Goal: Task Accomplishment & Management: Manage account settings

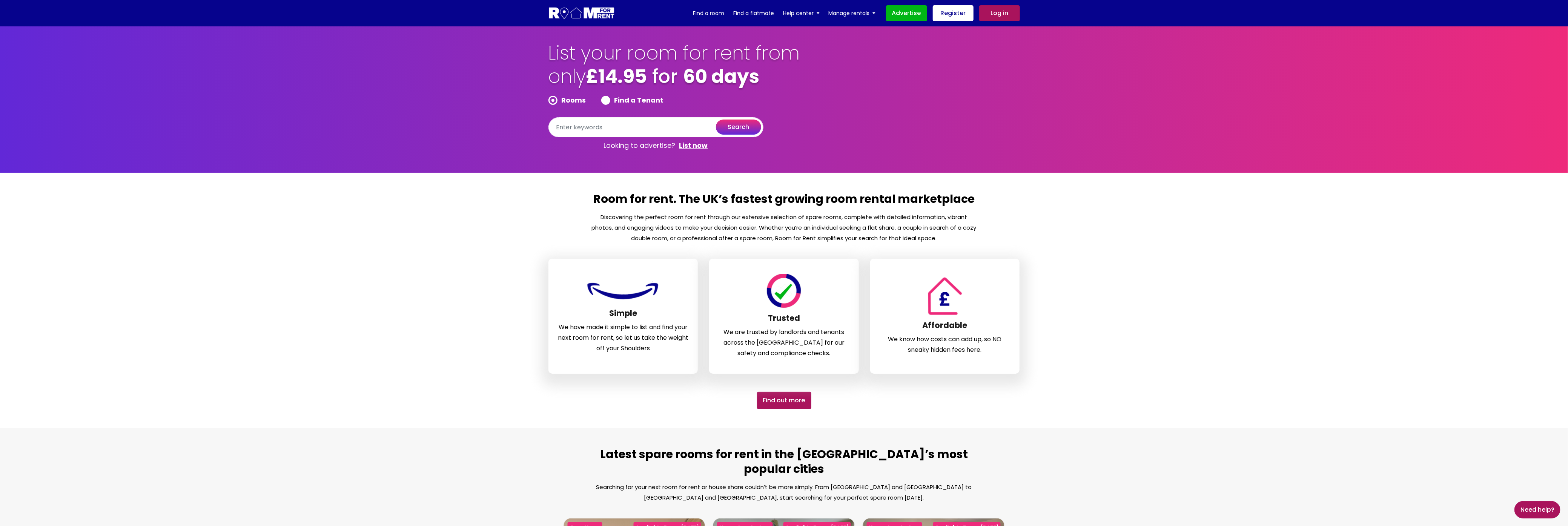
click at [1002, 11] on link "Log in" at bounding box center [999, 13] width 41 height 16
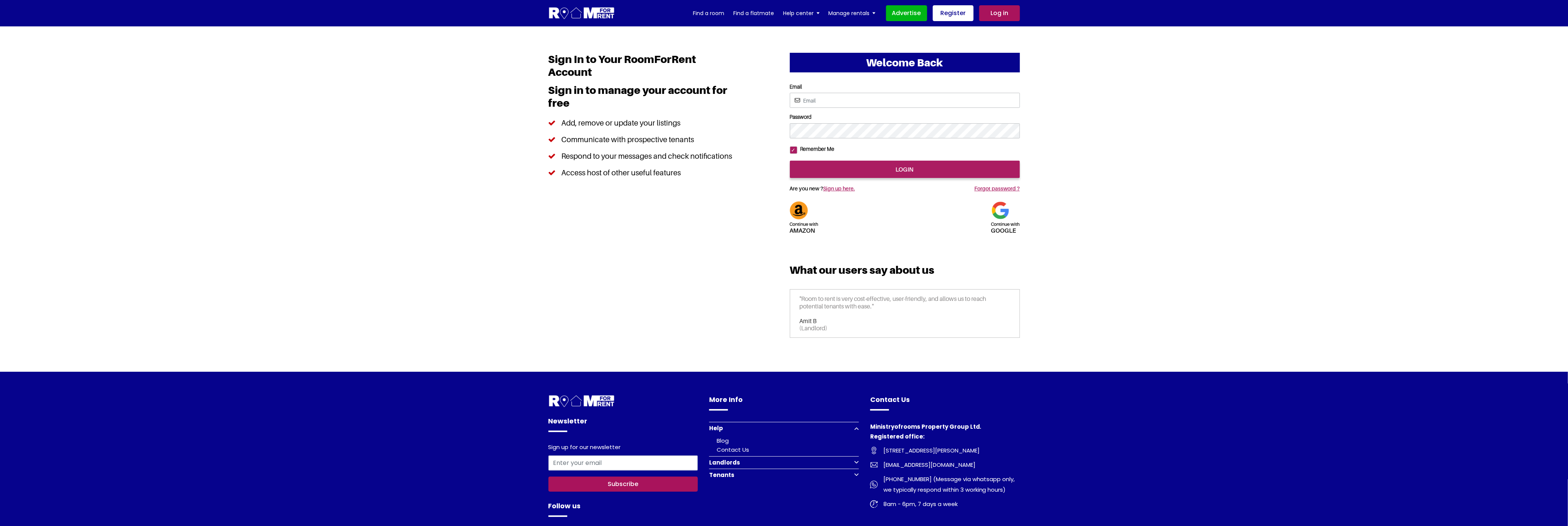
type input "saurabhsentiments@hotmail.com"
click at [946, 178] on input "login" at bounding box center [904, 169] width 230 height 17
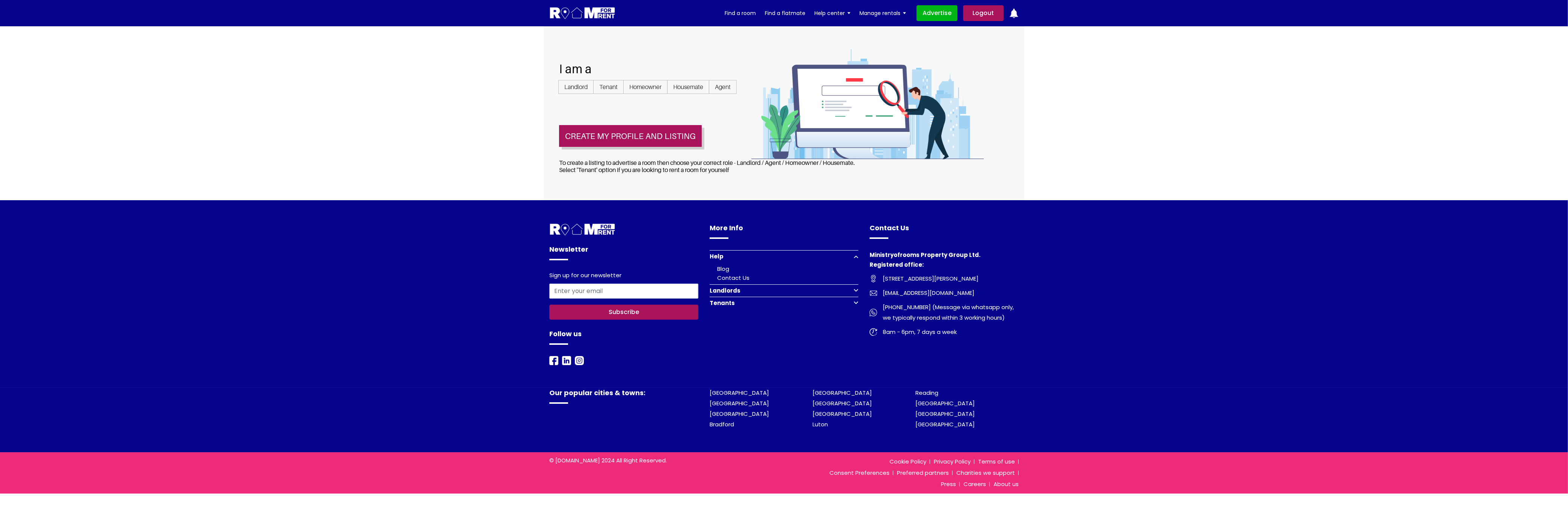
click at [1016, 15] on img at bounding box center [1014, 13] width 10 height 10
click at [982, 14] on link "Logout" at bounding box center [983, 13] width 41 height 15
